Goal: Task Accomplishment & Management: Use online tool/utility

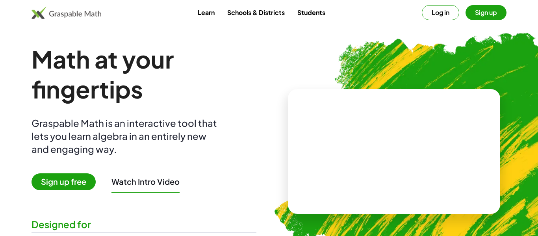
click at [478, 13] on button "Sign up" at bounding box center [486, 12] width 41 height 15
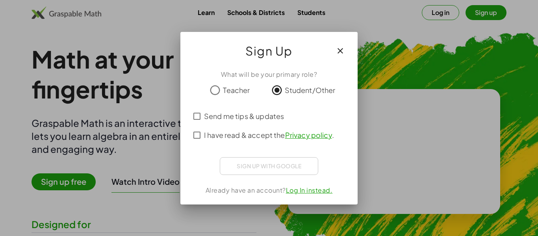
click at [242, 115] on span "Send me tips & updates" at bounding box center [244, 116] width 80 height 11
click at [239, 129] on label "I have read & accept the Privacy policy ." at bounding box center [269, 135] width 130 height 19
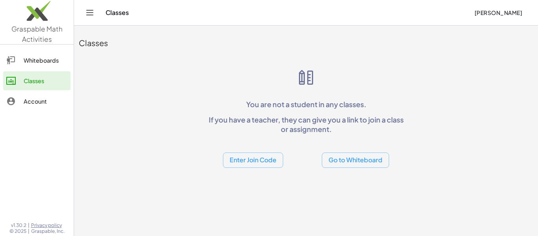
click at [303, 192] on main "Classes You are not a student in any classes. If you have a teacher, they can g…" at bounding box center [306, 118] width 464 height 236
click at [264, 166] on button "Enter Join Code" at bounding box center [253, 159] width 60 height 15
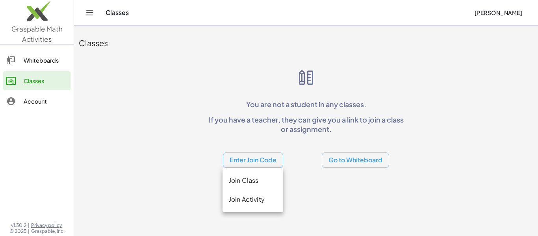
click at [264, 177] on div "Join Class" at bounding box center [253, 180] width 48 height 9
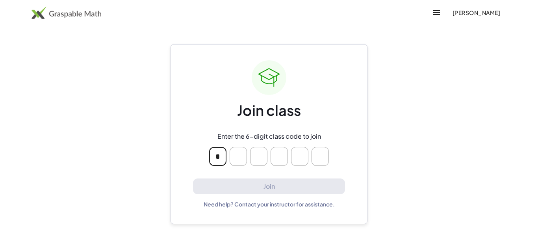
type input "*"
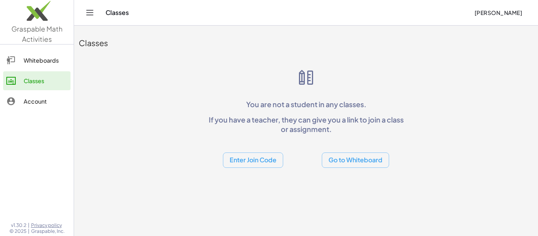
click at [338, 165] on button "Go to Whiteboard" at bounding box center [355, 159] width 67 height 15
click at [43, 59] on div "Whiteboards" at bounding box center [46, 60] width 44 height 9
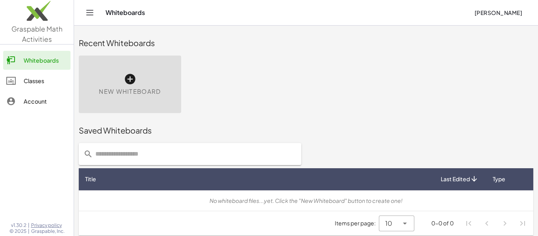
click at [38, 77] on div "Classes" at bounding box center [46, 80] width 44 height 9
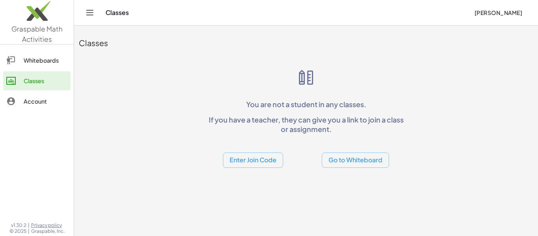
click at [252, 163] on button "Enter Join Code" at bounding box center [253, 159] width 60 height 15
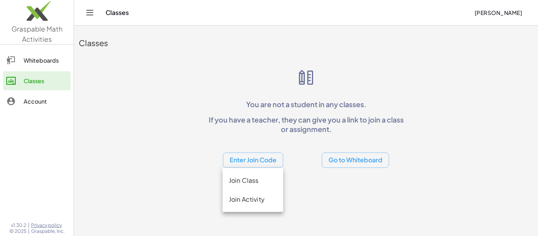
click at [93, 8] on icon "Toggle navigation" at bounding box center [89, 12] width 9 height 9
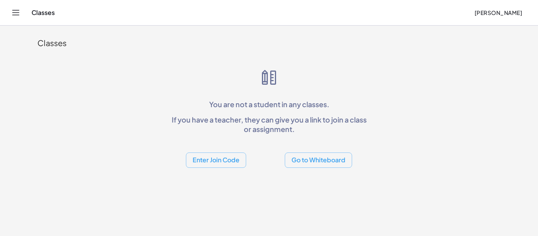
click at [232, 167] on button "Enter Join Code" at bounding box center [216, 159] width 60 height 15
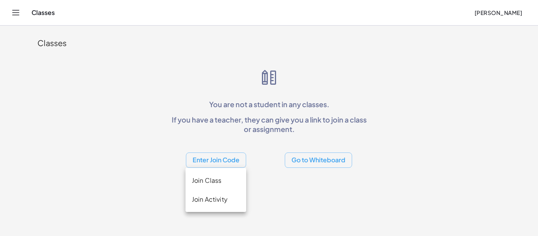
click at [234, 193] on div "Join Activity" at bounding box center [216, 199] width 61 height 19
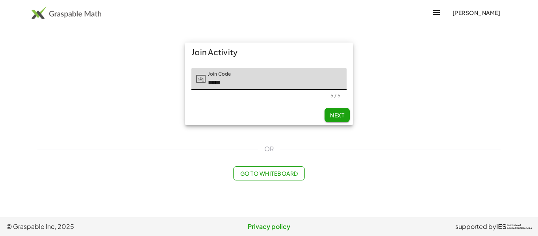
click at [344, 114] on span "Next" at bounding box center [337, 115] width 14 height 7
type input "*****"
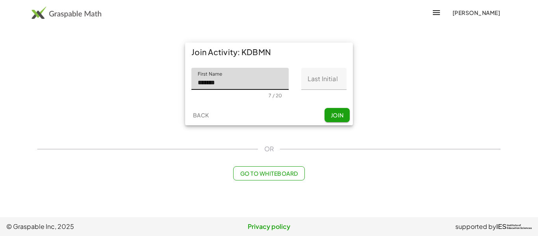
type input "*******"
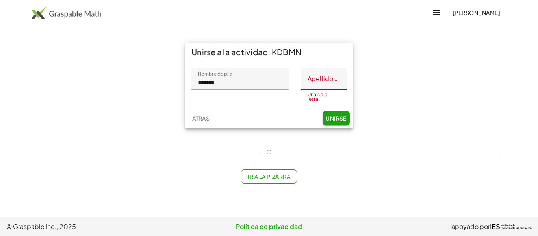
click at [381, 84] on div "Unirse a la actividad: KDBMN Nombre de pila Nombre de pila ******* 7 / 20 Apell…" at bounding box center [269, 85] width 473 height 95
click at [333, 80] on input "Apellido inicial" at bounding box center [323, 79] width 45 height 22
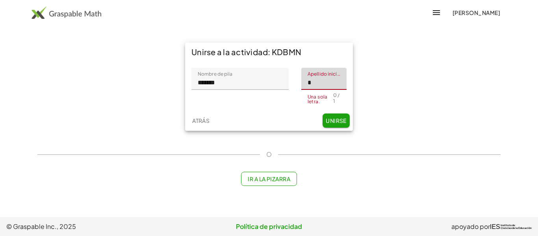
type input "*"
click at [333, 123] on div "Atrás Unirse" at bounding box center [269, 120] width 168 height 20
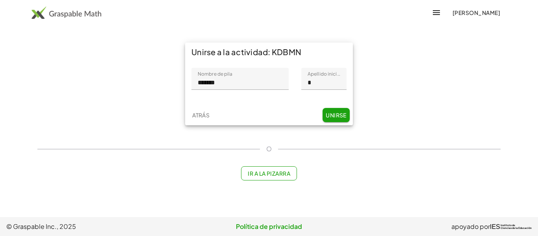
click at [339, 114] on font "Unirse" at bounding box center [336, 115] width 21 height 7
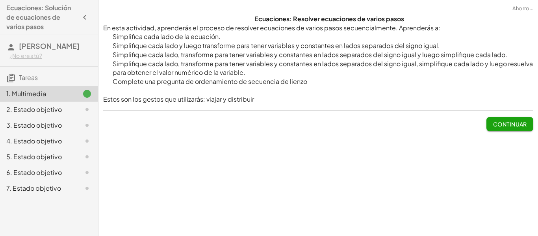
click at [501, 121] on font "Continuar" at bounding box center [510, 124] width 34 height 7
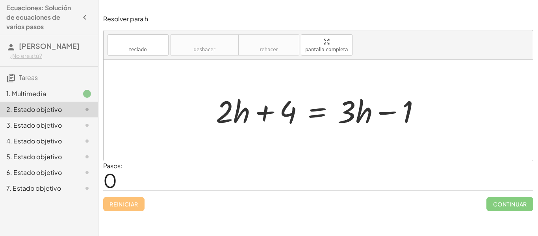
click at [276, 126] on div at bounding box center [321, 110] width 219 height 41
click at [276, 124] on div at bounding box center [321, 110] width 219 height 41
click at [267, 150] on div at bounding box center [319, 110] width 430 height 101
click at [275, 136] on div at bounding box center [319, 110] width 430 height 101
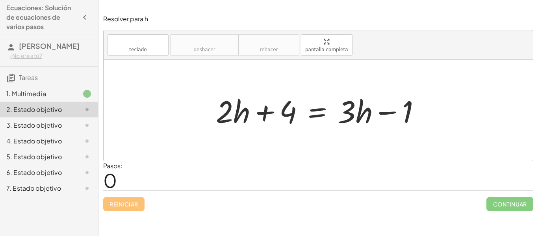
click at [275, 136] on div at bounding box center [319, 110] width 430 height 101
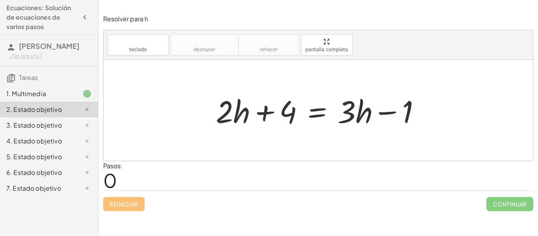
click at [275, 136] on div at bounding box center [319, 110] width 430 height 101
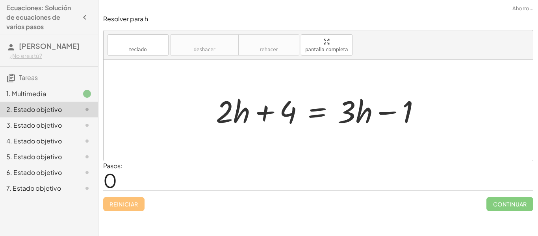
click at [275, 136] on div at bounding box center [319, 110] width 430 height 101
click at [277, 128] on div at bounding box center [321, 110] width 219 height 41
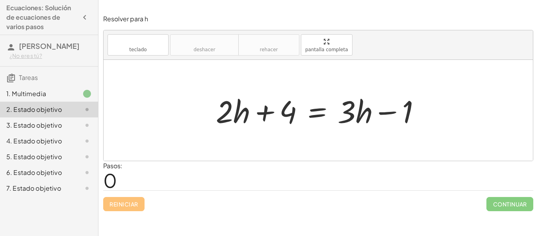
click at [277, 128] on div at bounding box center [321, 110] width 219 height 41
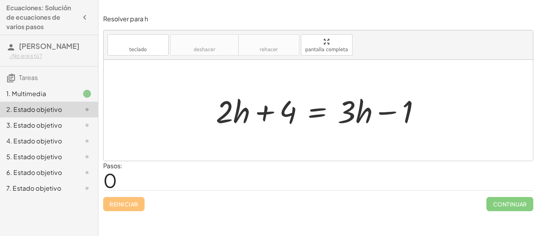
click at [277, 128] on div at bounding box center [321, 110] width 219 height 41
click at [276, 136] on div at bounding box center [319, 110] width 430 height 101
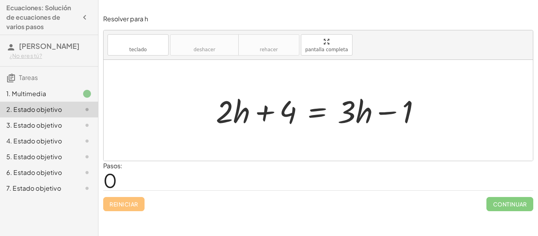
click at [276, 142] on div at bounding box center [319, 110] width 430 height 101
click at [275, 148] on div at bounding box center [319, 110] width 430 height 101
click at [224, 88] on div "+ · 2 · h + 4 = + · 3 · h − 1" at bounding box center [319, 110] width 430 height 101
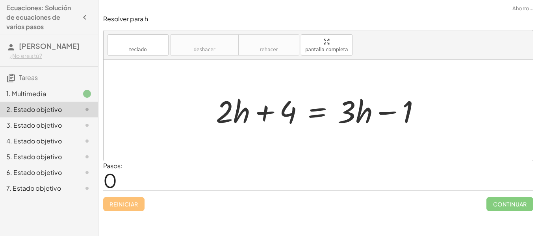
click at [189, 77] on div at bounding box center [319, 110] width 430 height 101
drag, startPoint x: 189, startPoint y: 77, endPoint x: 205, endPoint y: 90, distance: 20.8
click at [205, 90] on div "+ · 2 · h + 4 = + · 3 · h − 1" at bounding box center [319, 110] width 430 height 101
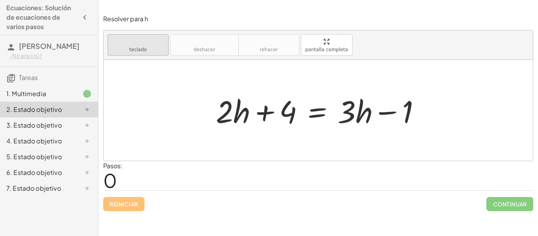
click at [143, 46] on button "teclado teclado" at bounding box center [138, 44] width 61 height 21
click at [167, 95] on div at bounding box center [319, 110] width 430 height 101
click at [142, 71] on div at bounding box center [319, 110] width 430 height 101
drag, startPoint x: 190, startPoint y: 121, endPoint x: 214, endPoint y: 165, distance: 50.3
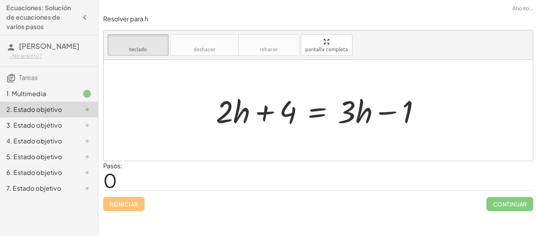
click at [0, 0] on div "Resolver para h teclado teclado deshacer deshacer rehacer rehacer pantalla comp…" at bounding box center [0, 0] width 0 height 0
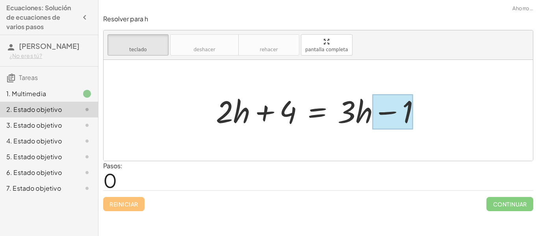
drag, startPoint x: 230, startPoint y: 109, endPoint x: 386, endPoint y: 129, distance: 157.7
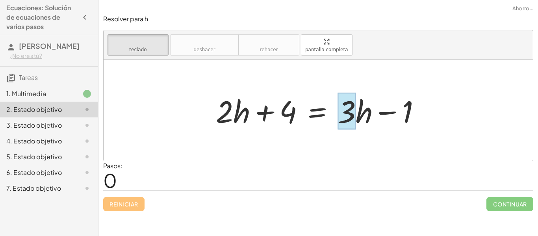
click at [354, 123] on div at bounding box center [347, 111] width 18 height 37
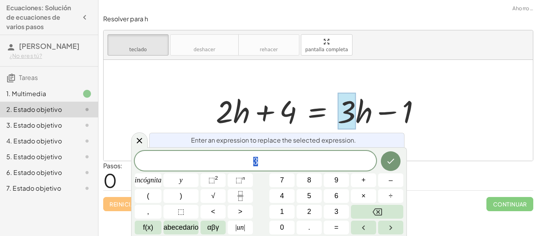
scroll to position [0, 0]
click at [365, 121] on div at bounding box center [321, 110] width 219 height 41
click at [426, 100] on div at bounding box center [321, 110] width 219 height 41
click at [297, 210] on button "2" at bounding box center [309, 212] width 25 height 14
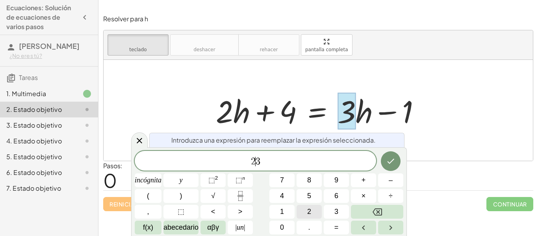
click at [297, 210] on button "2" at bounding box center [309, 212] width 25 height 14
click at [385, 153] on button "Hecho" at bounding box center [391, 161] width 20 height 20
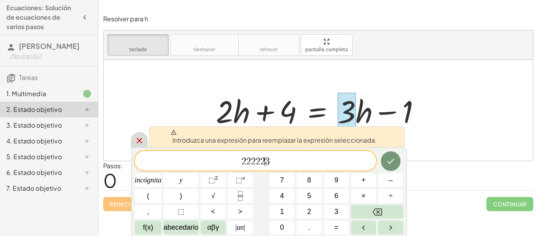
click at [139, 143] on icon at bounding box center [139, 140] width 9 height 9
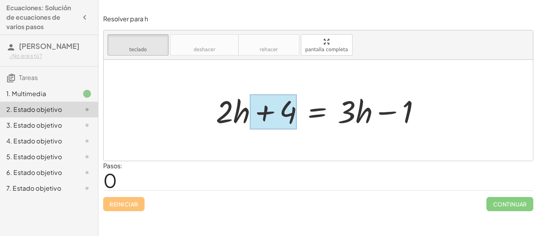
click at [292, 115] on div at bounding box center [273, 112] width 47 height 35
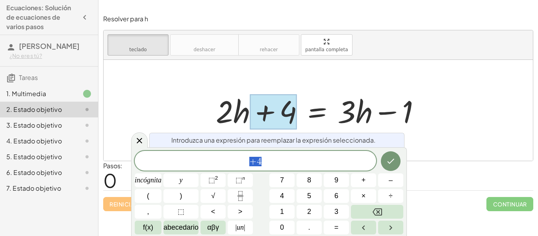
scroll to position [1, 0]
click at [385, 212] on button "Retroceso" at bounding box center [377, 212] width 52 height 14
click at [395, 161] on icon "Hecho" at bounding box center [390, 160] width 9 height 9
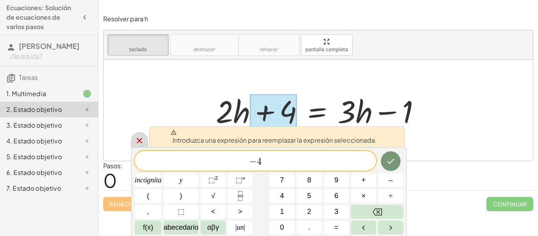
click at [140, 141] on icon at bounding box center [140, 141] width 6 height 6
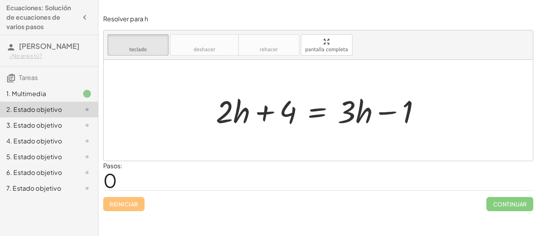
click at [140, 142] on div at bounding box center [319, 110] width 430 height 101
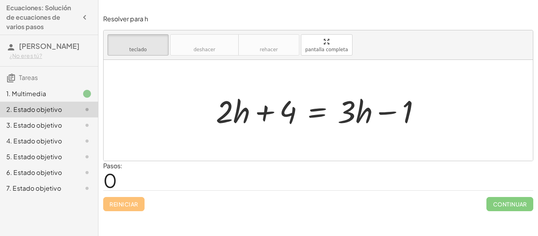
click at [139, 142] on div at bounding box center [319, 110] width 430 height 101
